Goal: Check status: Check status

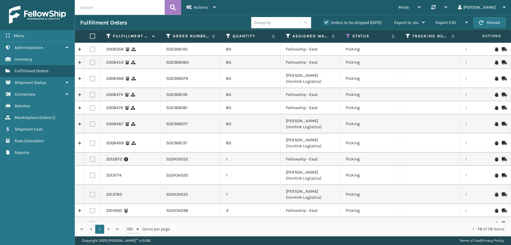
click at [108, 8] on input "text" at bounding box center [120, 7] width 90 height 15
paste input "SO2434299"
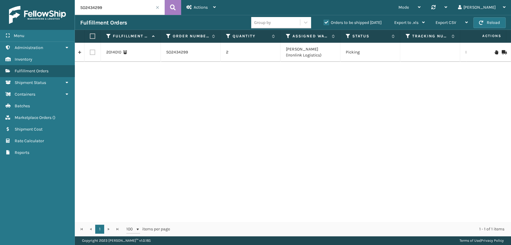
drag, startPoint x: 132, startPoint y: 8, endPoint x: 19, endPoint y: 5, distance: 113.2
click at [17, 0] on div "Menu Administration Inventory Fulfillment Orders Shipment Status Containers Bat…" at bounding box center [255, 0] width 511 height 0
paste input "53"
drag, startPoint x: 119, startPoint y: 10, endPoint x: 9, endPoint y: 4, distance: 109.7
click at [0, 0] on div "Menu Administration Inventory Fulfillment Orders Shipment Status Containers Bat…" at bounding box center [255, 0] width 511 height 0
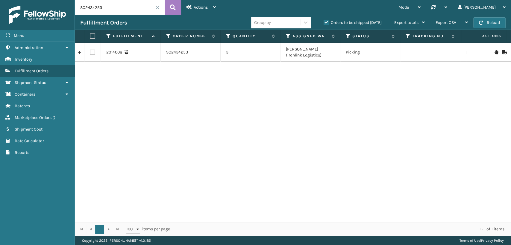
paste input "300"
drag, startPoint x: 19, startPoint y: 14, endPoint x: 0, endPoint y: 16, distance: 19.3
click at [0, 0] on div "Menu Administration Inventory Fulfillment Orders Shipment Status Containers Bat…" at bounding box center [255, 0] width 511 height 0
paste input "256"
drag, startPoint x: 113, startPoint y: 9, endPoint x: 13, endPoint y: 9, distance: 100.5
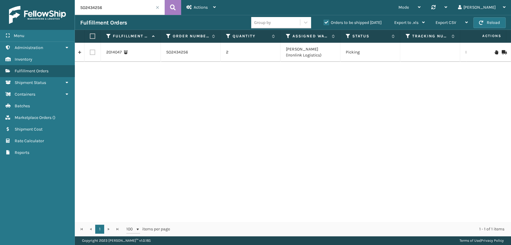
click at [13, 0] on div "Menu Administration Inventory Fulfillment Orders Shipment Status Containers Bat…" at bounding box center [255, 0] width 511 height 0
paste input "03"
type input "SO2434203"
click at [117, 51] on link "2015156" at bounding box center [113, 52] width 15 height 6
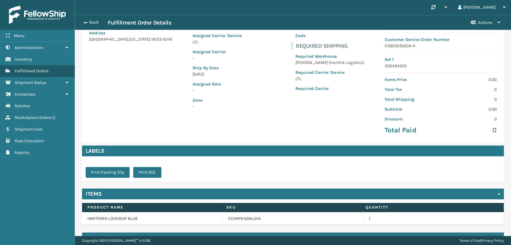
scroll to position [80, 0]
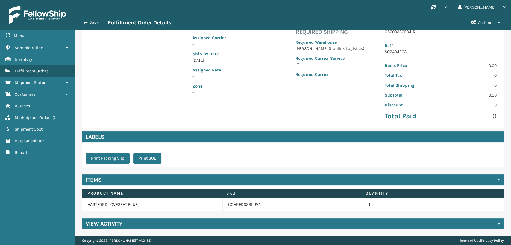
click at [497, 223] on icon at bounding box center [498, 224] width 3 height 4
